Goal: Task Accomplishment & Management: Manage account settings

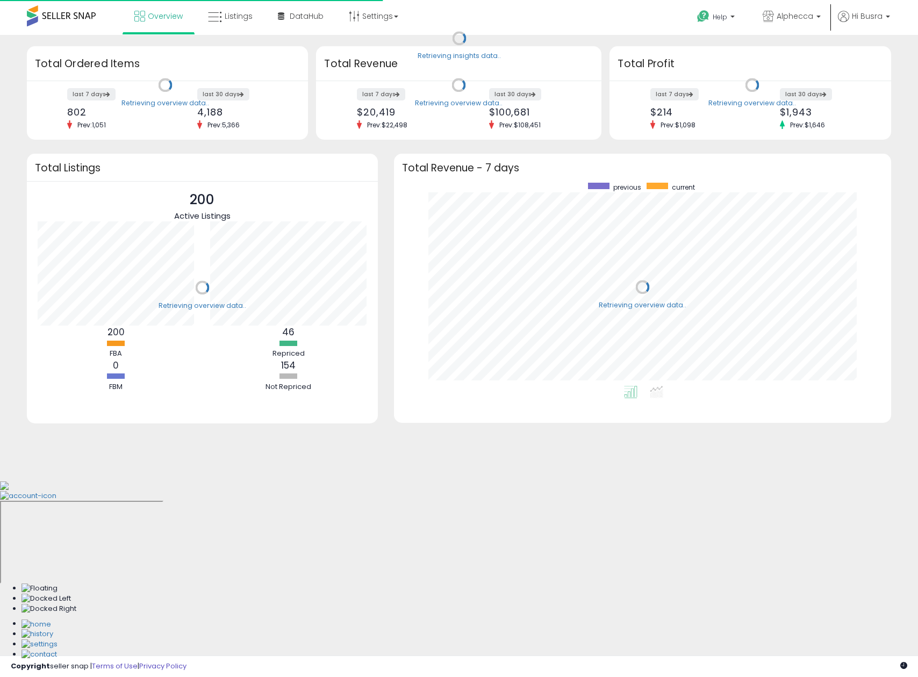
scroll to position [203, 476]
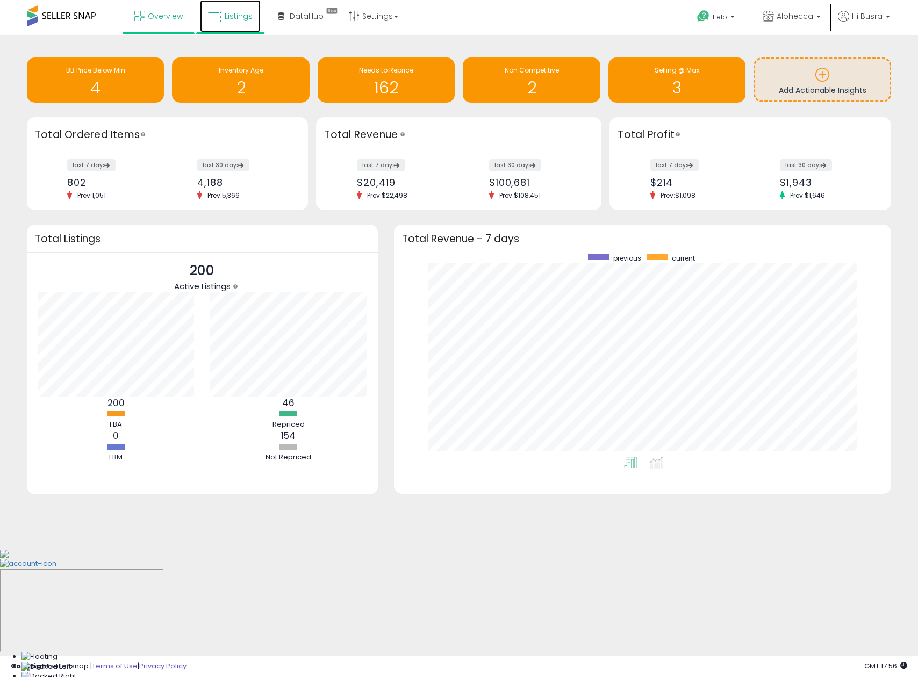
click at [227, 18] on span "Listings" at bounding box center [239, 16] width 28 height 11
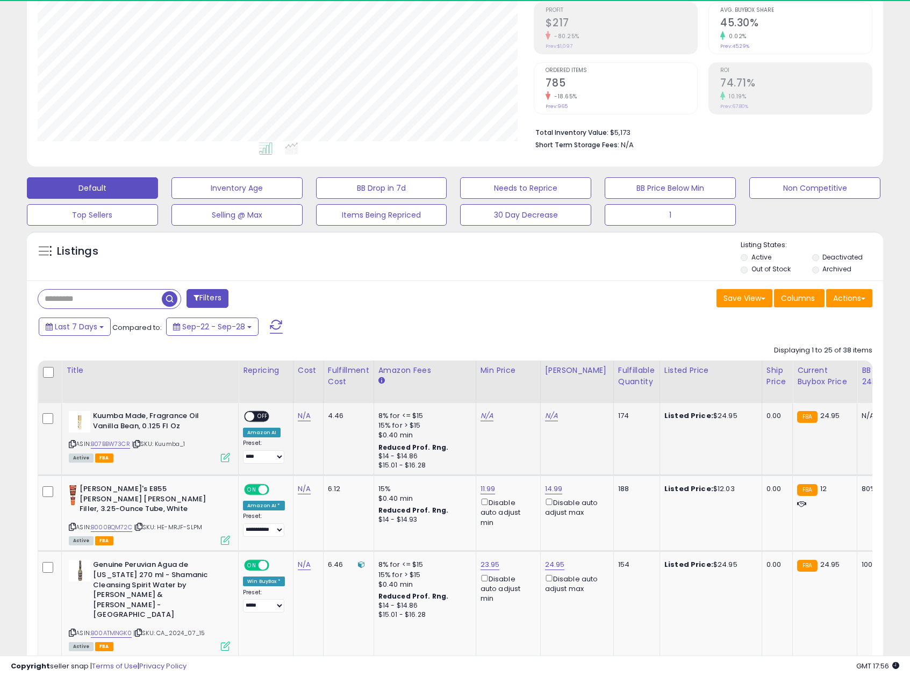
scroll to position [220, 496]
click at [621, 373] on div "Fulfillable Quantity" at bounding box center [636, 376] width 37 height 23
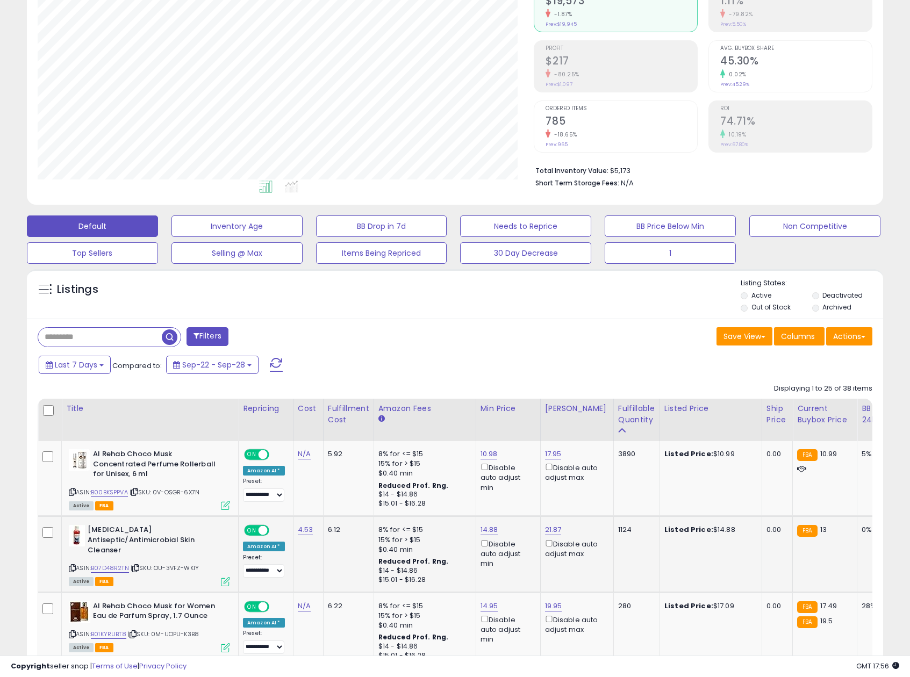
scroll to position [215, 0]
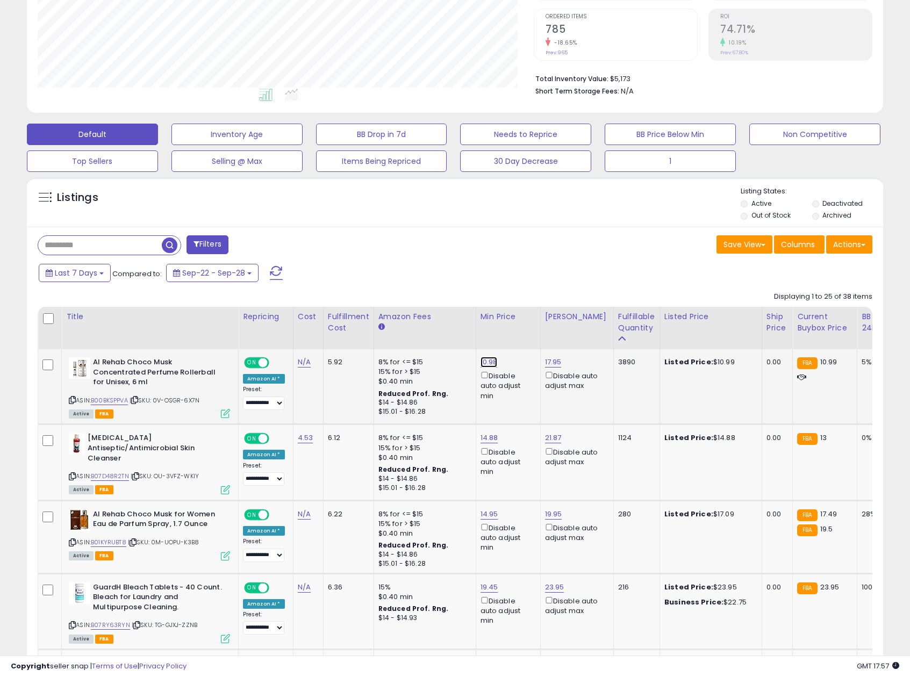
click at [493, 362] on link "10.98" at bounding box center [488, 362] width 17 height 11
type input "*****"
click at [521, 322] on icon "submit" at bounding box center [517, 323] width 6 height 6
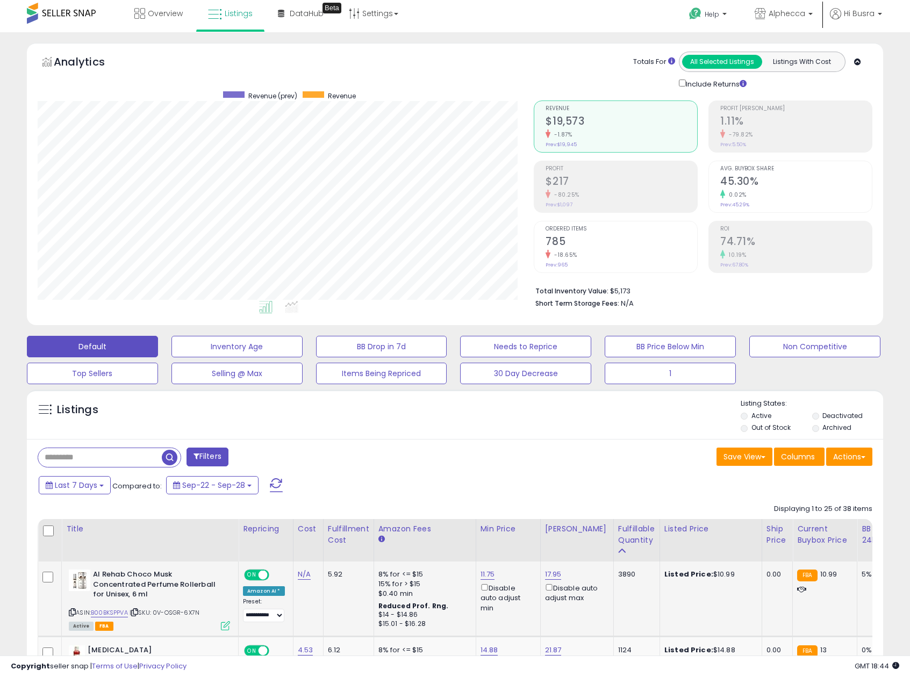
scroll to position [0, 0]
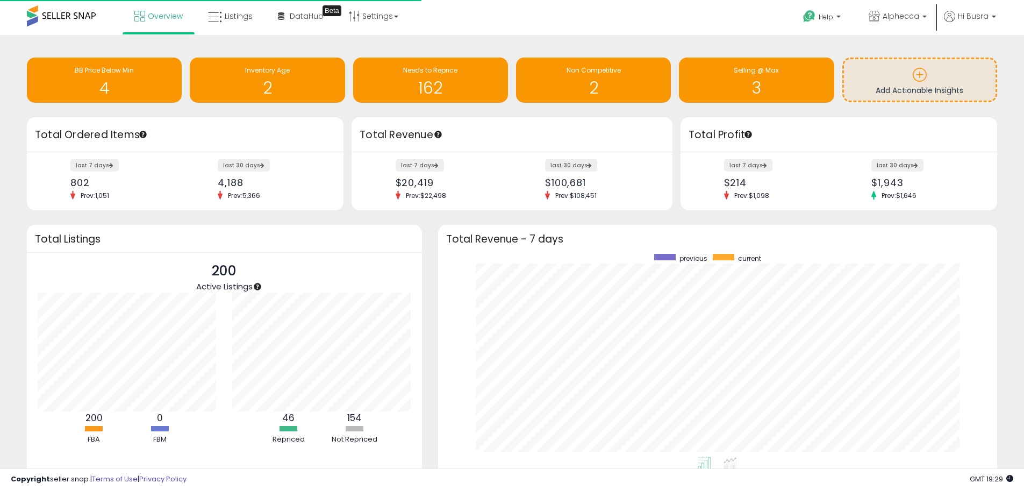
scroll to position [203, 538]
click at [210, 18] on icon at bounding box center [215, 17] width 14 height 14
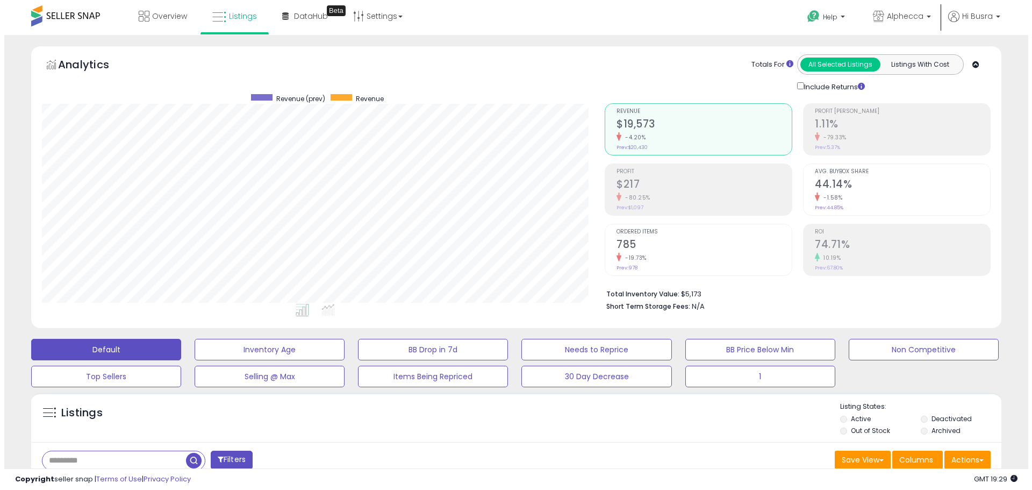
scroll to position [220, 563]
click at [123, 462] on input "text" at bounding box center [109, 460] width 143 height 19
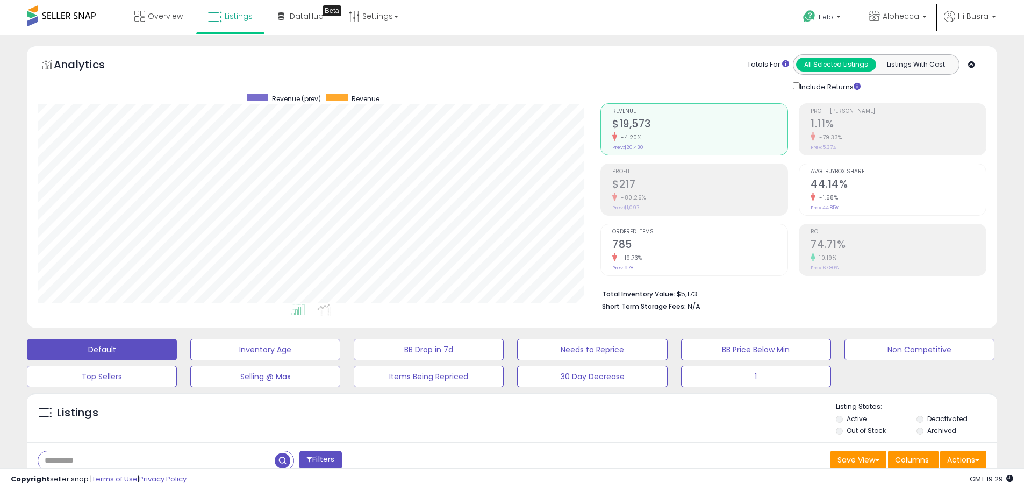
paste input "**********"
type input "**********"
click at [278, 460] on span "button" at bounding box center [283, 460] width 16 height 16
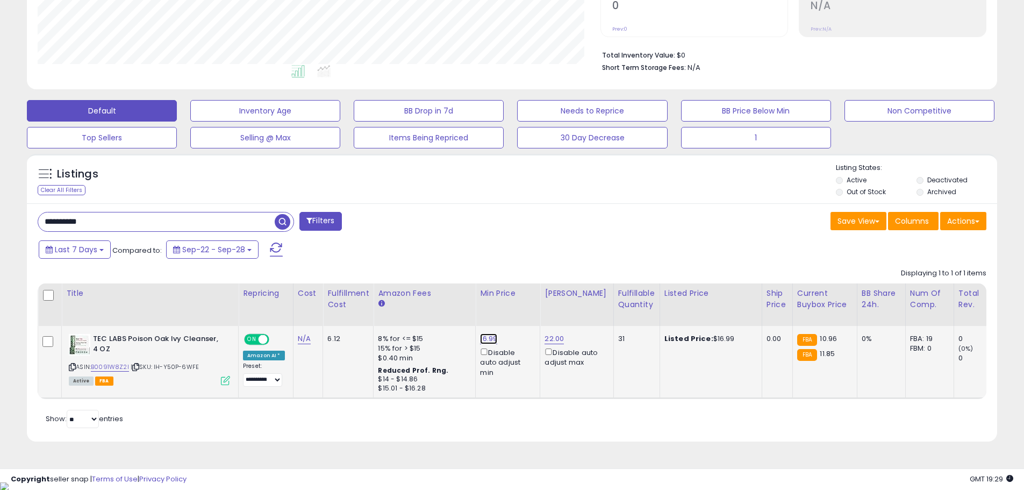
click at [486, 339] on link "16.99" at bounding box center [488, 338] width 17 height 11
drag, startPoint x: 450, startPoint y: 300, endPoint x: 369, endPoint y: 297, distance: 81.7
click at [368, 298] on table "Title Repricing" at bounding box center [802, 341] width 1528 height 116
type input "****"
click at [524, 302] on button "submit" at bounding box center [515, 300] width 18 height 16
